Goal: Obtain resource: Obtain resource

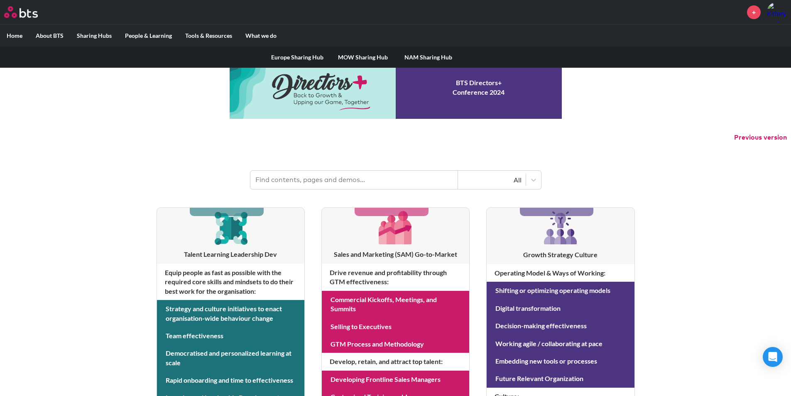
click at [427, 56] on link "NAM Sharing Hub" at bounding box center [429, 57] width 66 height 22
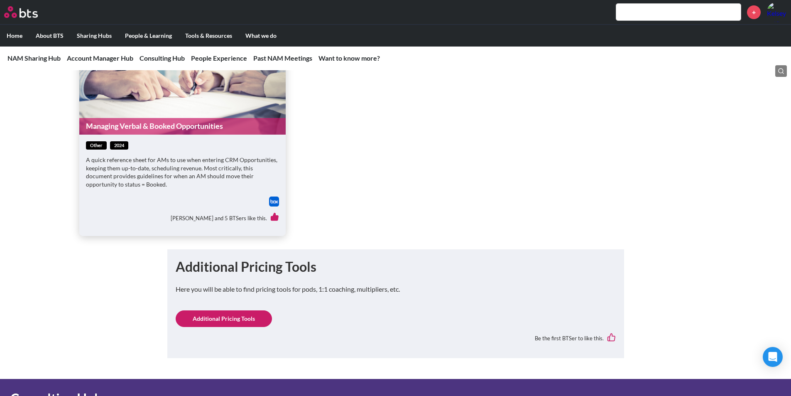
scroll to position [581, 0]
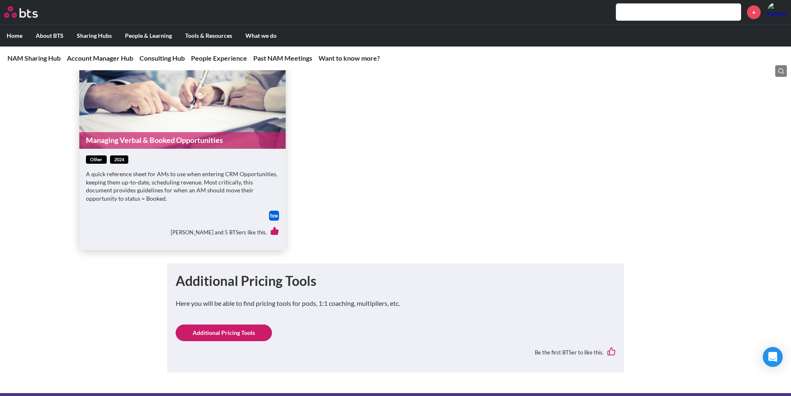
click at [194, 188] on p "A quick reference sheet for AMs to use when entering CRM Opportunities, keeping…" at bounding box center [182, 186] width 193 height 32
click at [175, 138] on link "Managing Verbal & Booked Opportunities" at bounding box center [182, 140] width 206 height 16
